Goal: Task Accomplishment & Management: Use online tool/utility

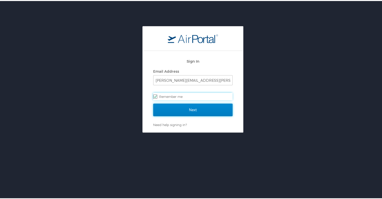
click at [198, 107] on input "Next" at bounding box center [192, 109] width 79 height 13
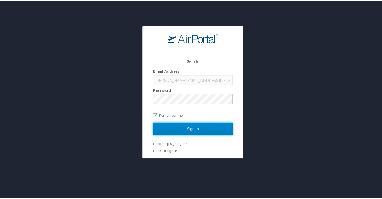
click at [216, 130] on input "Sign In" at bounding box center [192, 127] width 79 height 13
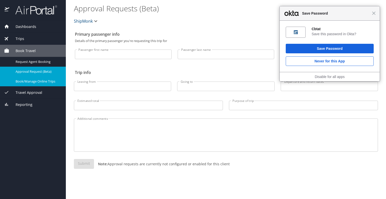
click at [34, 81] on span "Book/Manage Online Trips" at bounding box center [38, 81] width 44 height 5
